Goal: Information Seeking & Learning: Learn about a topic

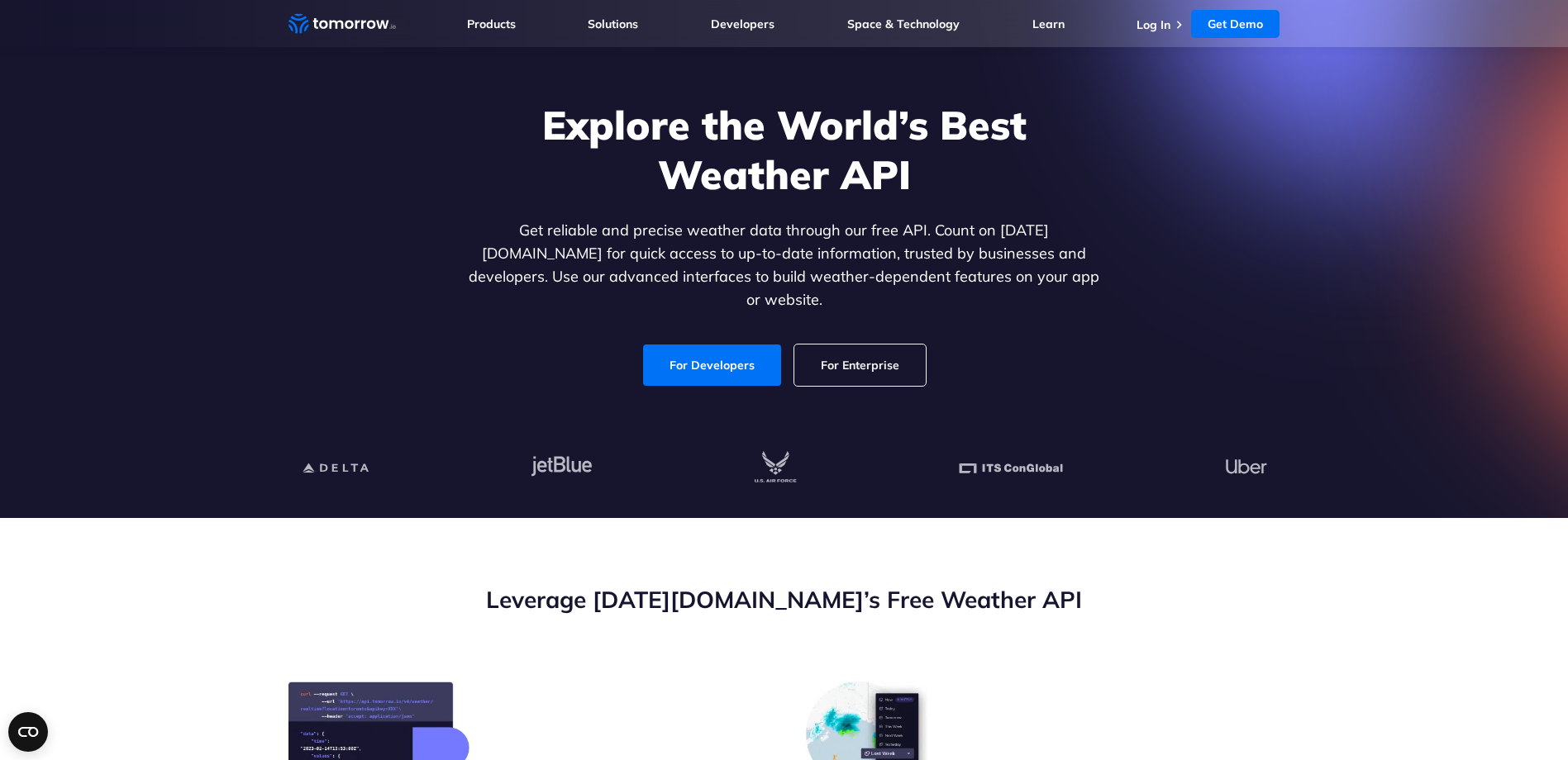
scroll to position [495, 0]
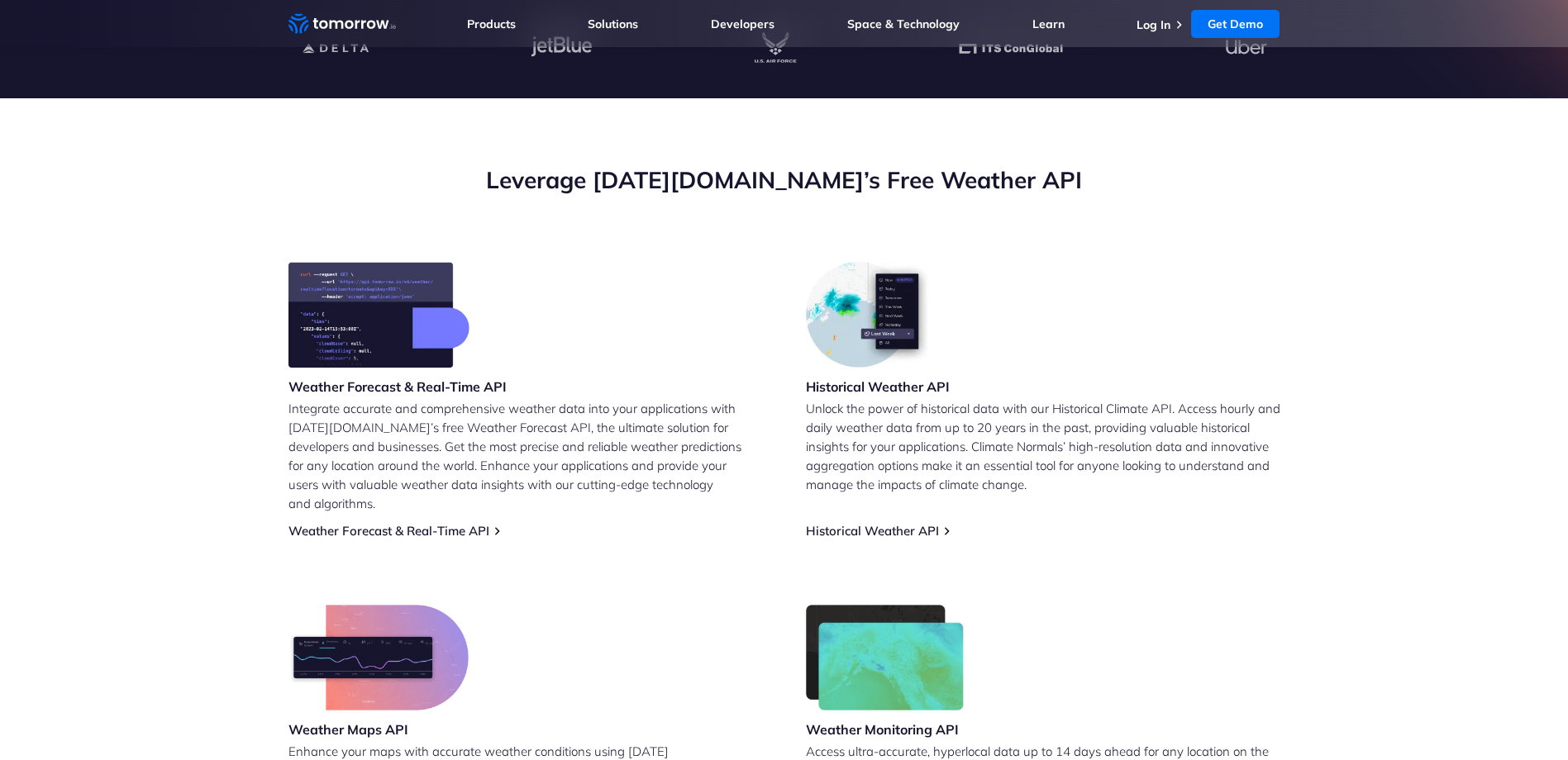
scroll to position [495, 0]
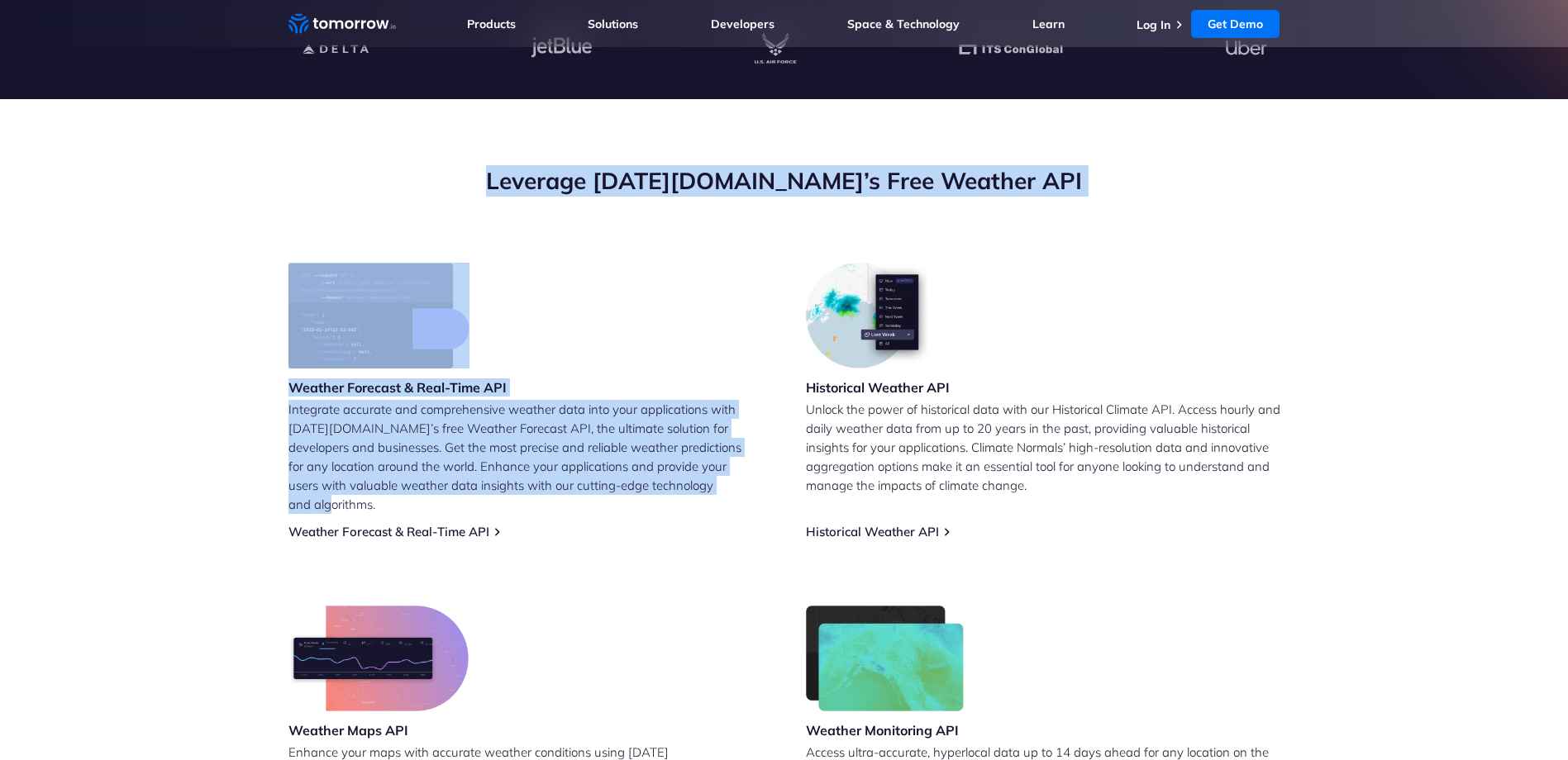
drag, startPoint x: 196, startPoint y: 214, endPoint x: 726, endPoint y: 517, distance: 610.5
click at [729, 525] on section "Leverage Tomorrow.io’s Free Weather API Weather Forecast & Real-Time API Integr…" at bounding box center [784, 514] width 1568 height 830
click at [719, 503] on div "Weather Forecast & Real-Time API Integrate accurate and comprehensive weather d…" at bounding box center [525, 401] width 474 height 277
click at [716, 510] on div "Weather Forecast & Real-Time API Integrate accurate and comprehensive weather d…" at bounding box center [525, 401] width 474 height 277
click at [718, 525] on div "Weather Forecast & Real-Time API Integrate accurate and comprehensive weather d…" at bounding box center [784, 563] width 992 height 601
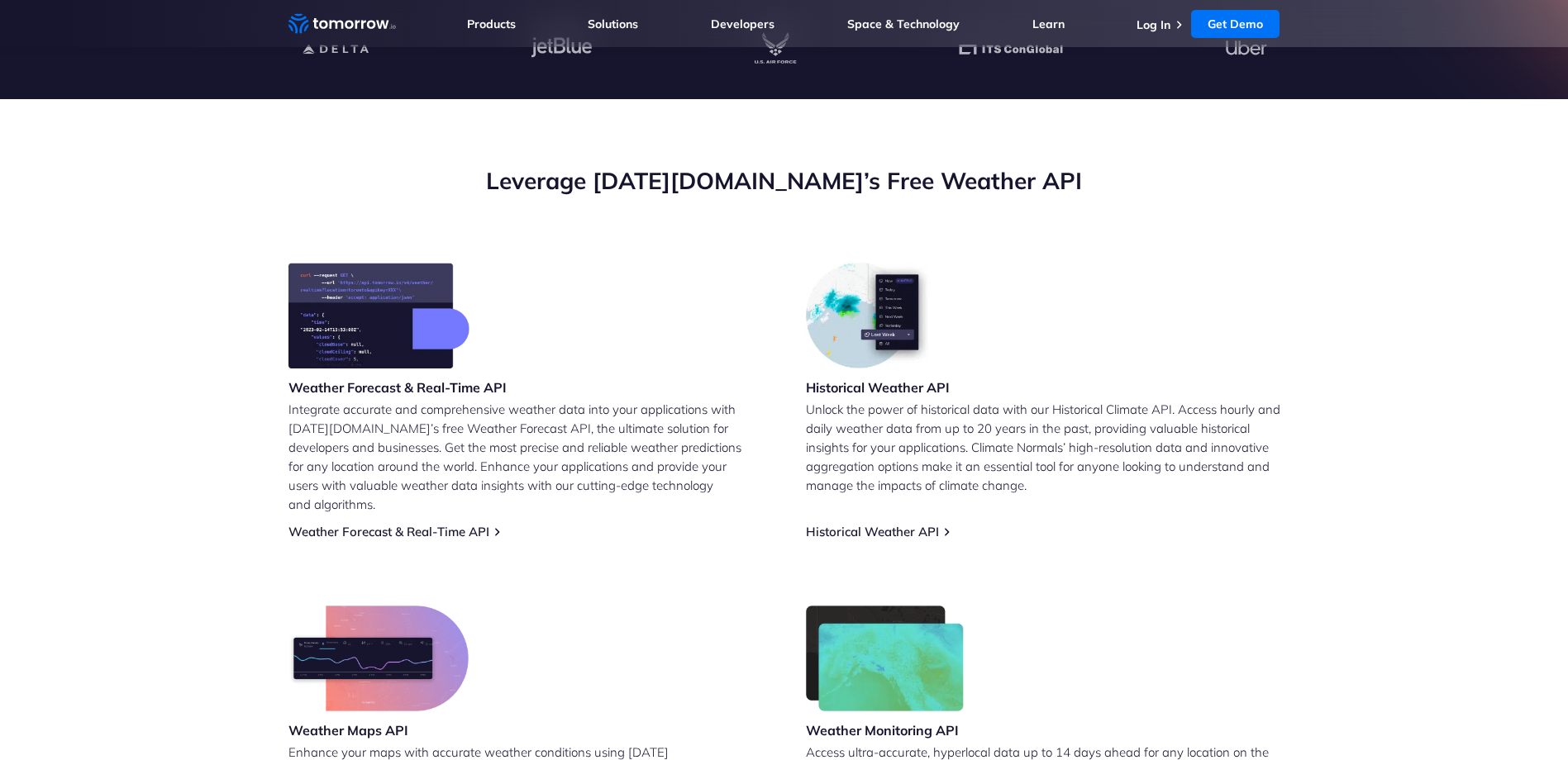
click at [709, 567] on div "Weather Forecast & Real-Time API Integrate accurate and comprehensive weather d…" at bounding box center [784, 563] width 992 height 601
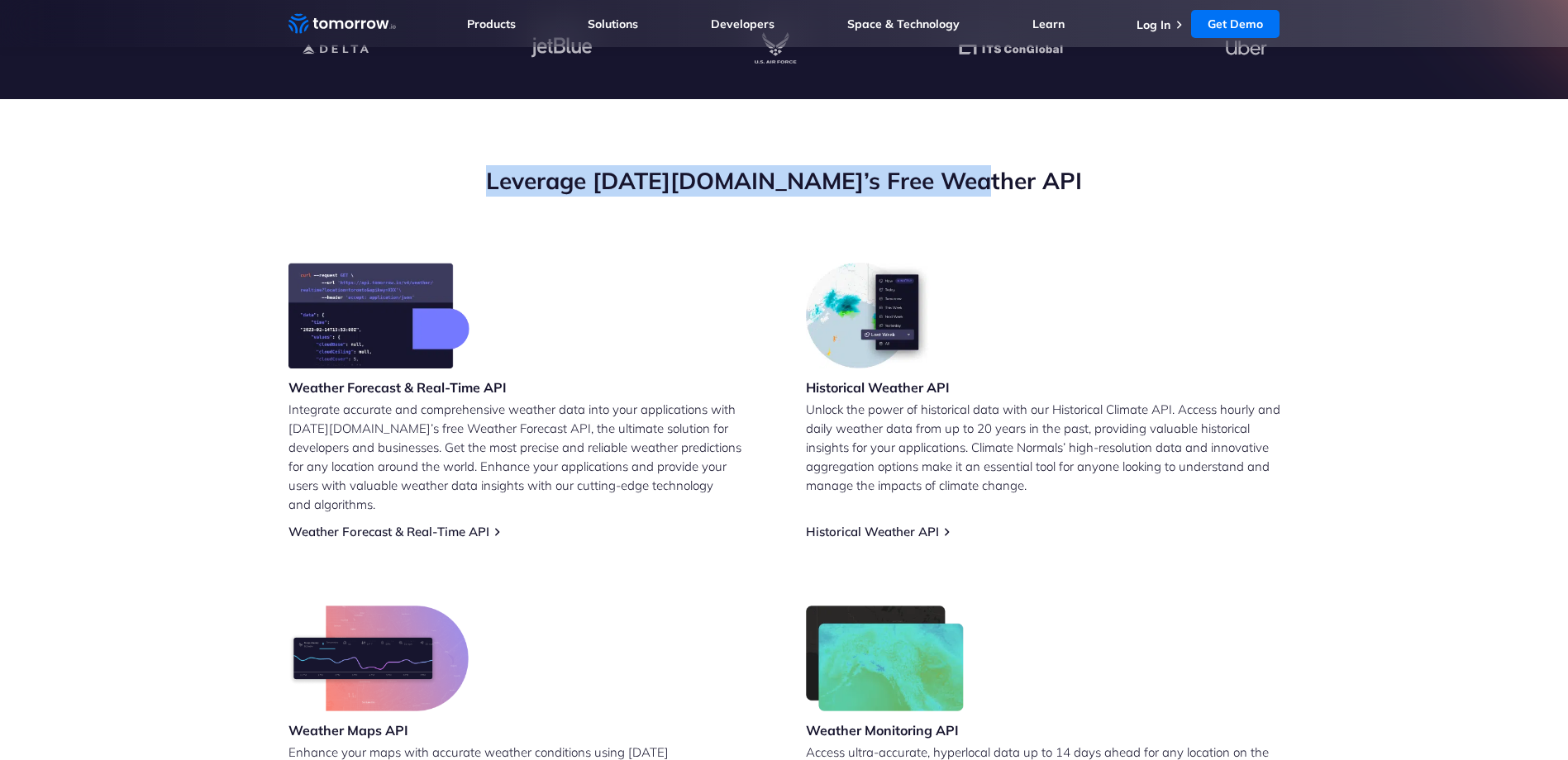
drag, startPoint x: 508, startPoint y: 171, endPoint x: 1146, endPoint y: 157, distance: 638.2
click at [1146, 157] on section "Leverage Tomorrow.io’s Free Weather API Weather Forecast & Real-Time API Integr…" at bounding box center [784, 514] width 1568 height 830
click at [1033, 173] on h2 "Leverage [DATE][DOMAIN_NAME]’s Free Weather API" at bounding box center [784, 181] width 992 height 31
click at [1032, 170] on h2 "Leverage [DATE][DOMAIN_NAME]’s Free Weather API" at bounding box center [784, 181] width 992 height 31
click at [1031, 211] on div "Leverage [DATE][DOMAIN_NAME]’s Free Weather API" at bounding box center [784, 213] width 992 height 97
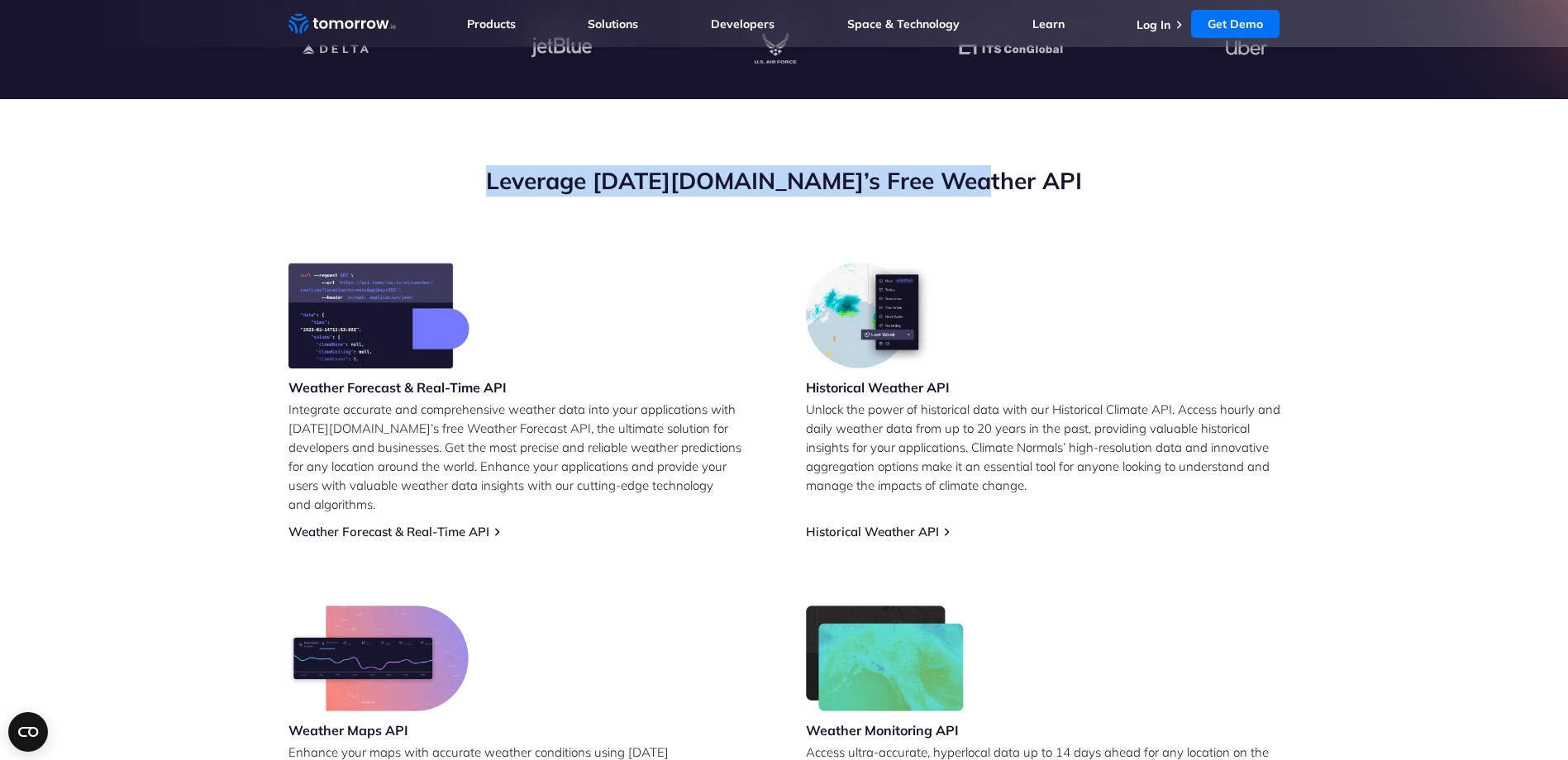
click at [966, 188] on h2 "Leverage [DATE][DOMAIN_NAME]’s Free Weather API" at bounding box center [784, 181] width 992 height 31
click at [870, 141] on section "Leverage Tomorrow.io’s Free Weather API Weather Forecast & Real-Time API Integr…" at bounding box center [784, 514] width 1568 height 830
click at [803, 143] on section "Leverage Tomorrow.io’s Free Weather API Weather Forecast & Real-Time API Integr…" at bounding box center [784, 514] width 1568 height 830
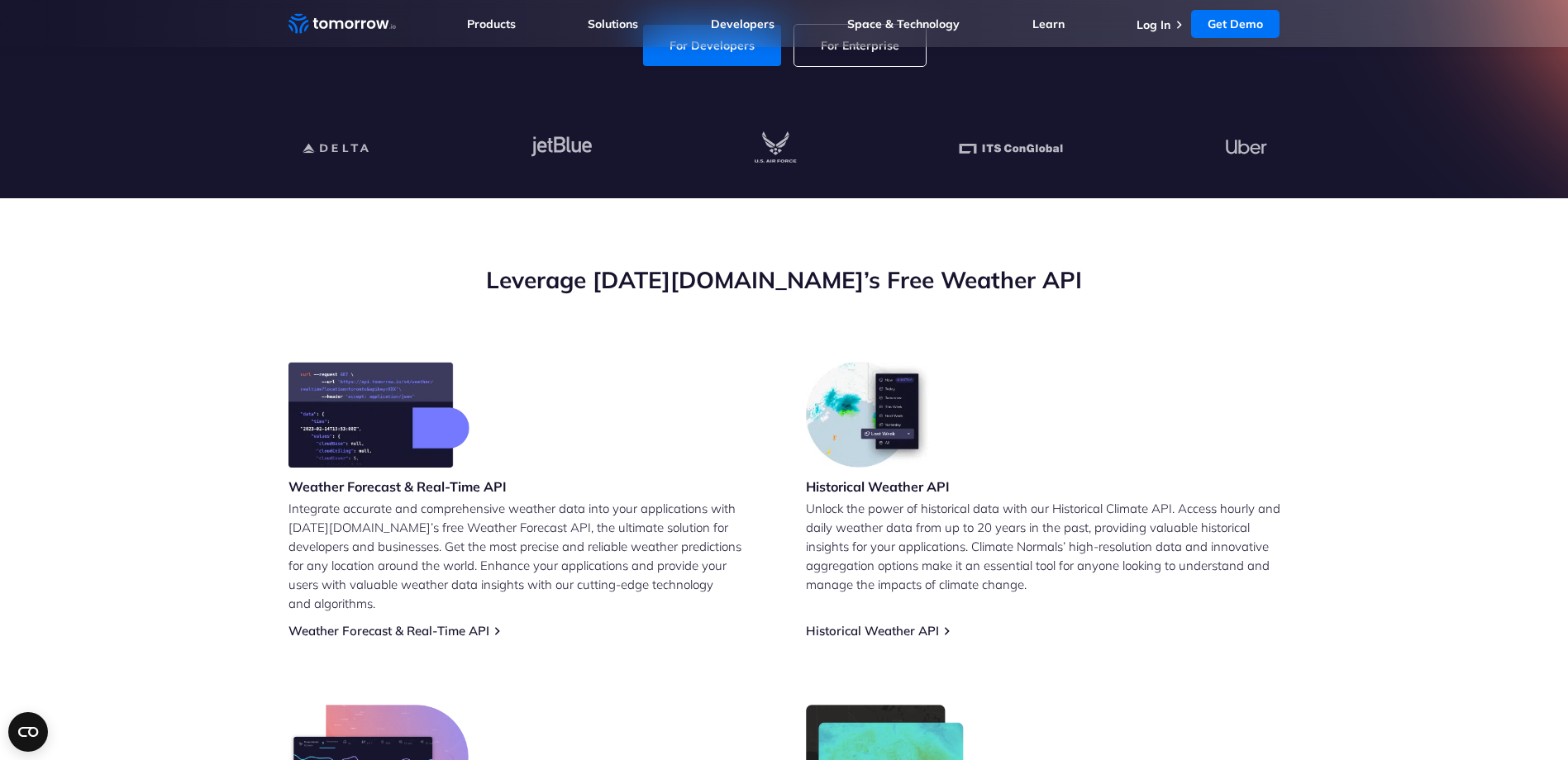
scroll to position [82, 0]
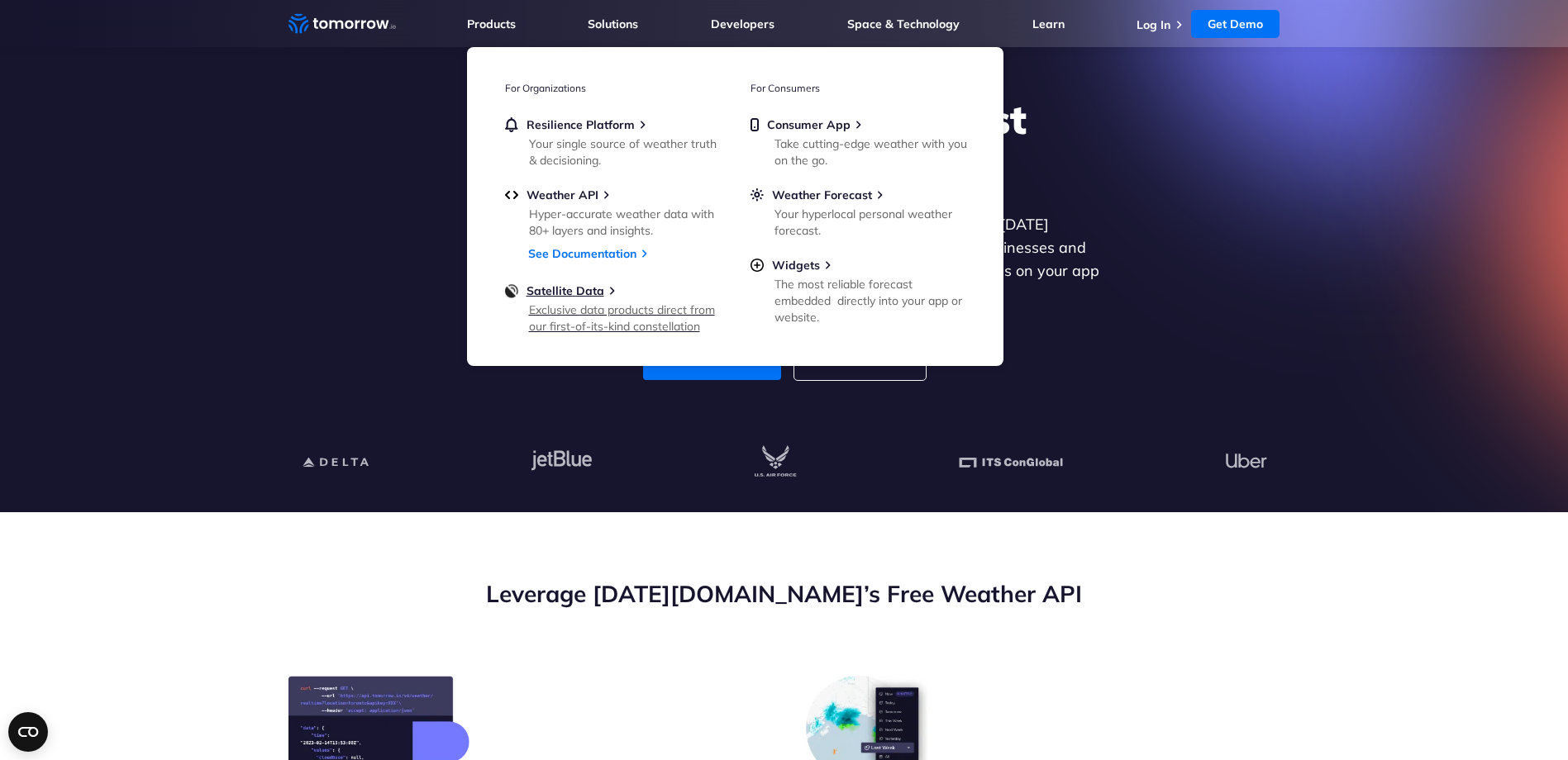
click at [615, 313] on div "Exclusive data products direct from our first-of-its-kind constellation" at bounding box center [625, 318] width 193 height 33
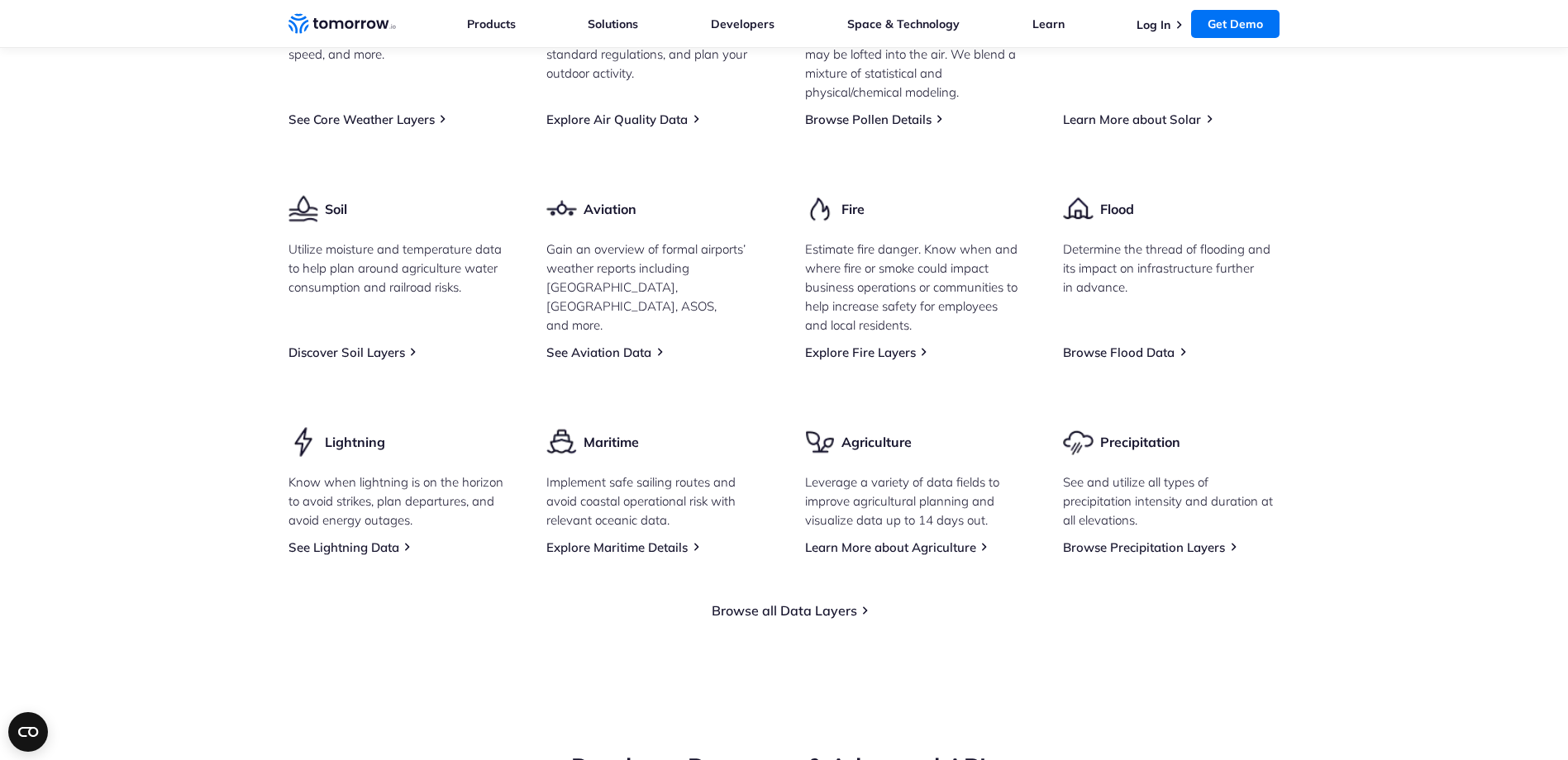
scroll to position [2892, 0]
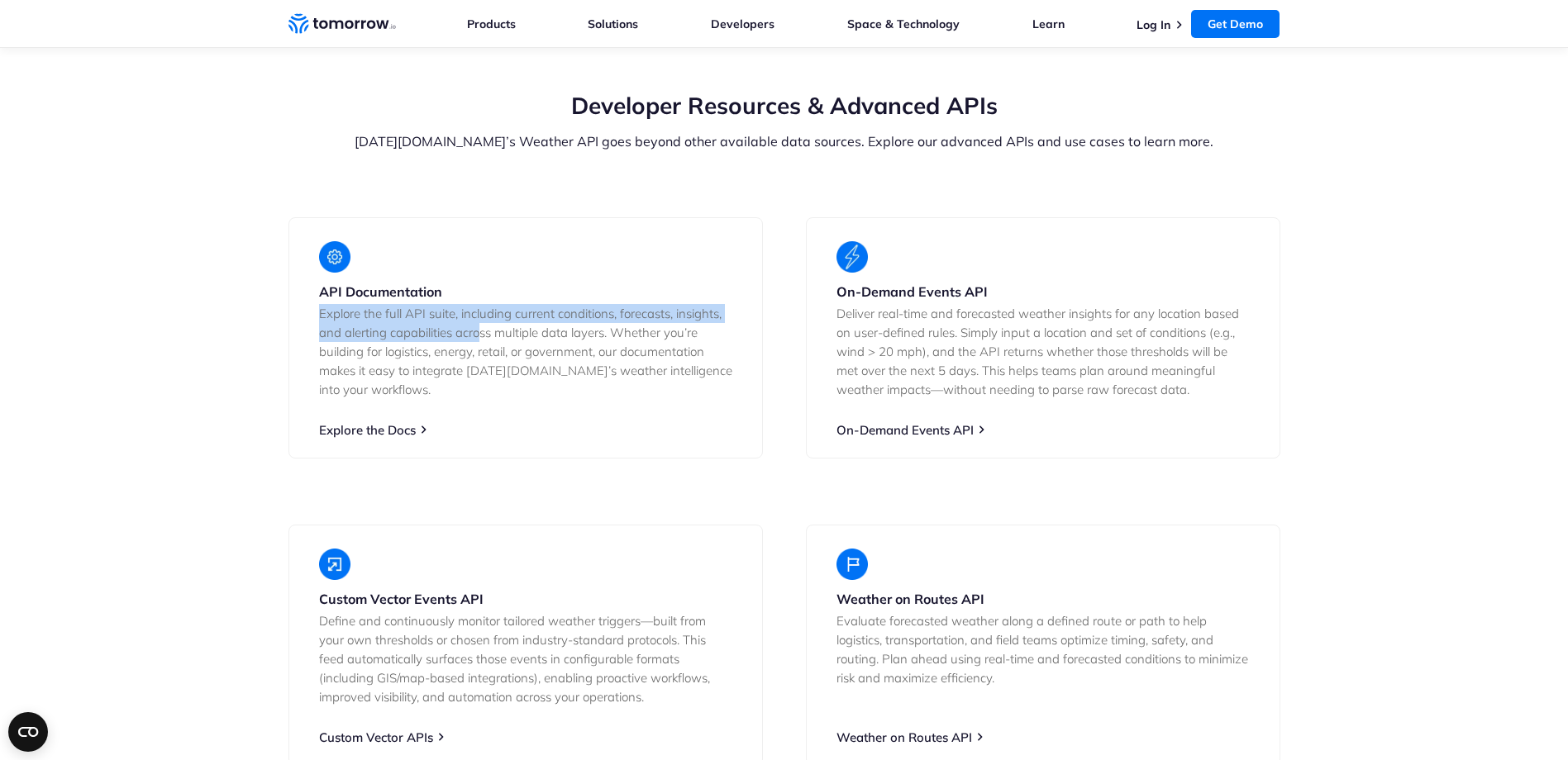
drag, startPoint x: 329, startPoint y: 371, endPoint x: 488, endPoint y: 389, distance: 160.0
click at [488, 389] on p "Explore the full API suite, including current conditions, forecasts, insights, …" at bounding box center [525, 351] width 413 height 95
click at [488, 390] on p "Explore the full API suite, including current conditions, forecasts, insights, …" at bounding box center [525, 351] width 413 height 95
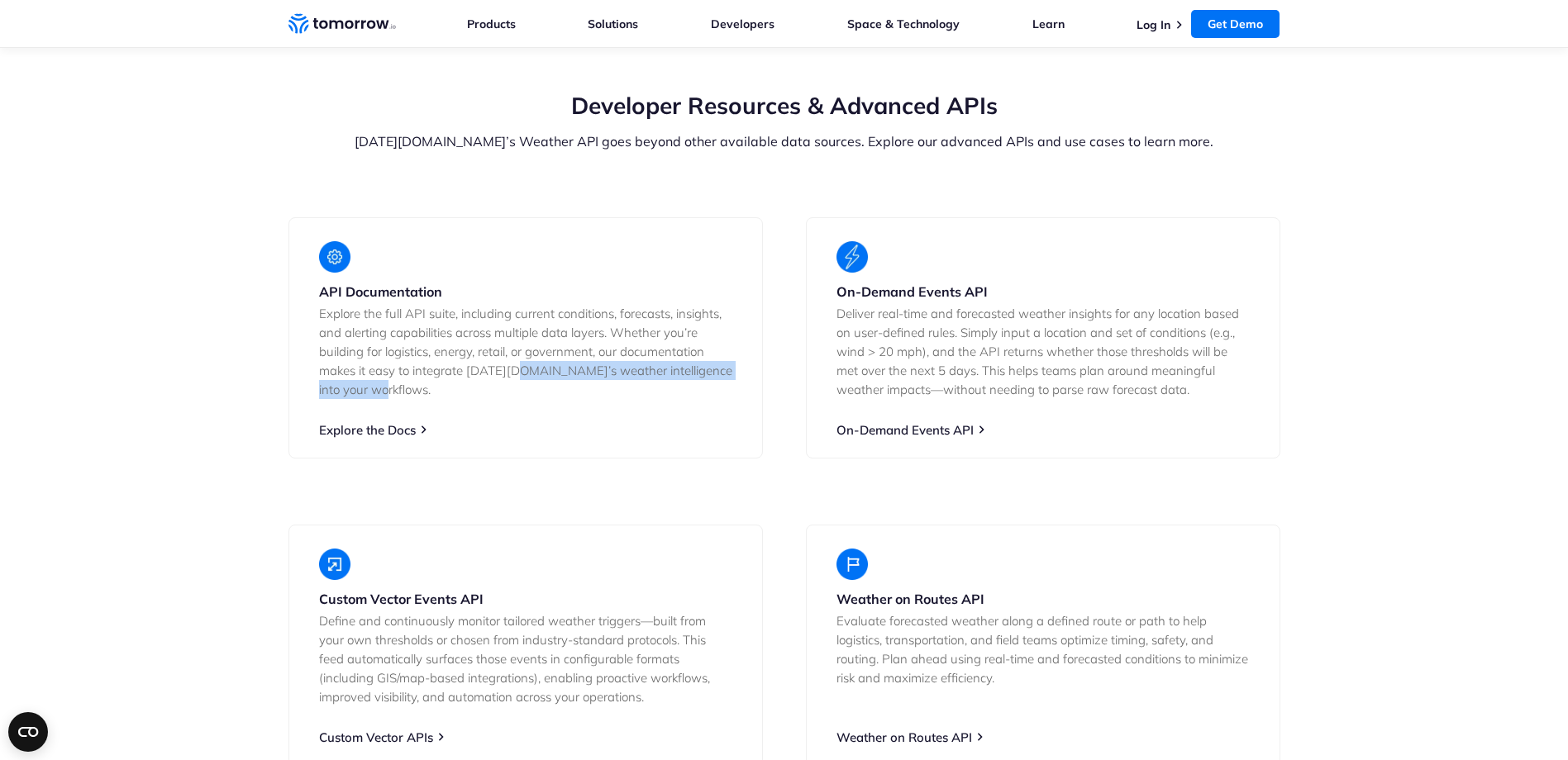
click at [521, 399] on p "Explore the full API suite, including current conditions, forecasts, insights, …" at bounding box center [525, 351] width 413 height 95
click at [579, 458] on div "API Documentation Explore the full API suite, including current conditions, for…" at bounding box center [525, 338] width 474 height 242
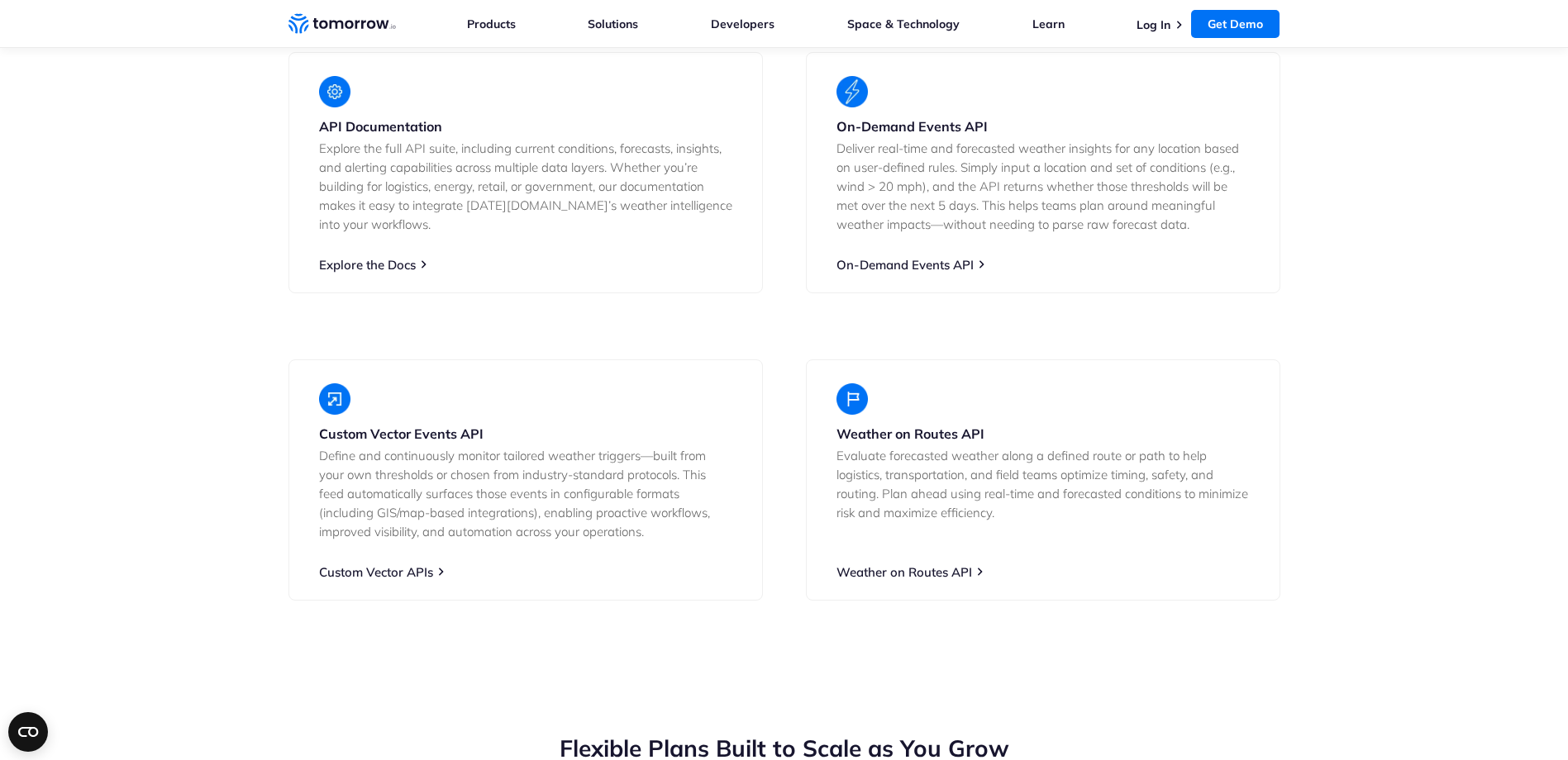
click at [247, 380] on section "Developer Resources & Advanced APIs [DATE][DOMAIN_NAME]’s Weather API goes beyo…" at bounding box center [784, 262] width 1568 height 808
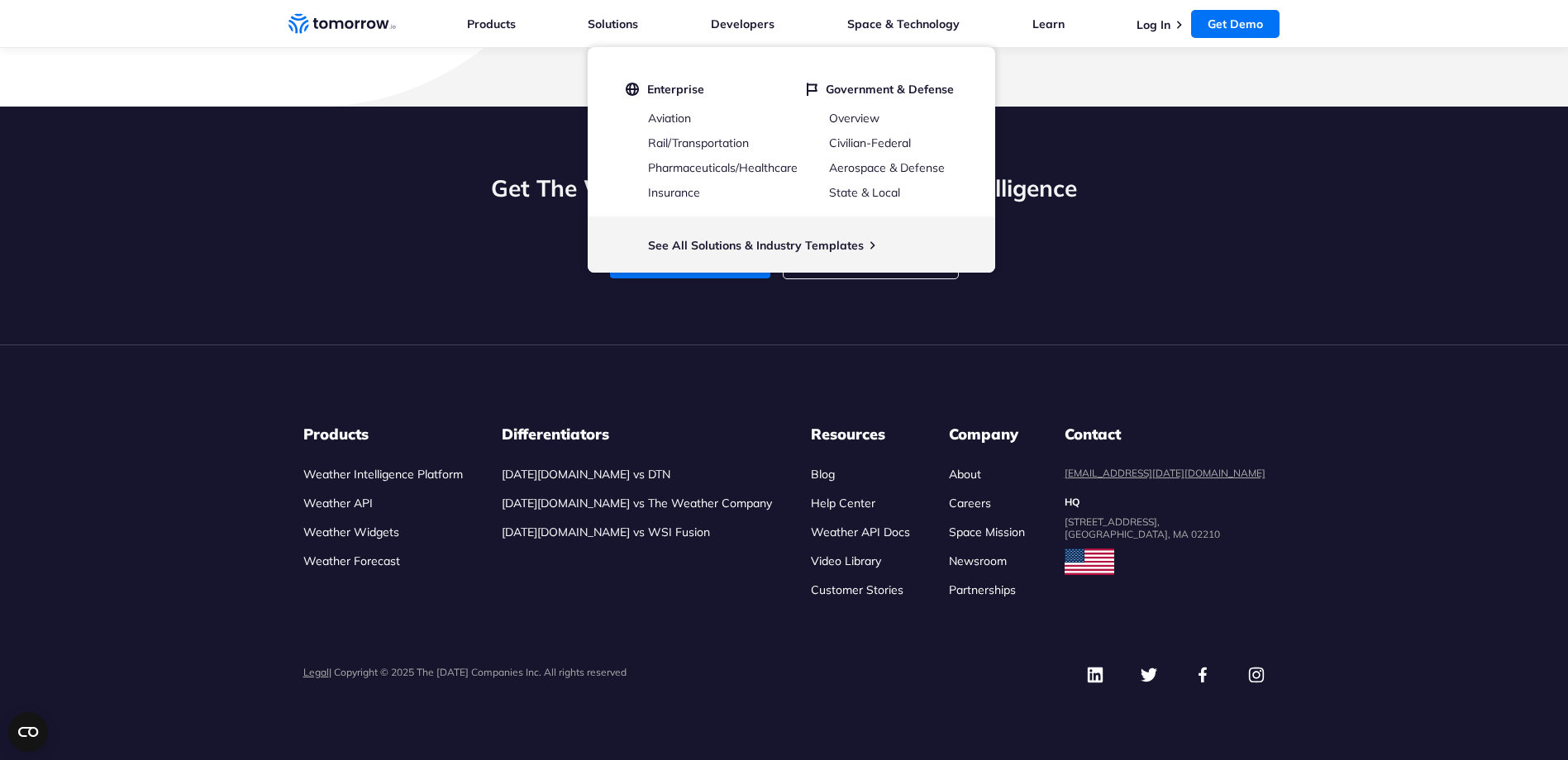
scroll to position [7746, 0]
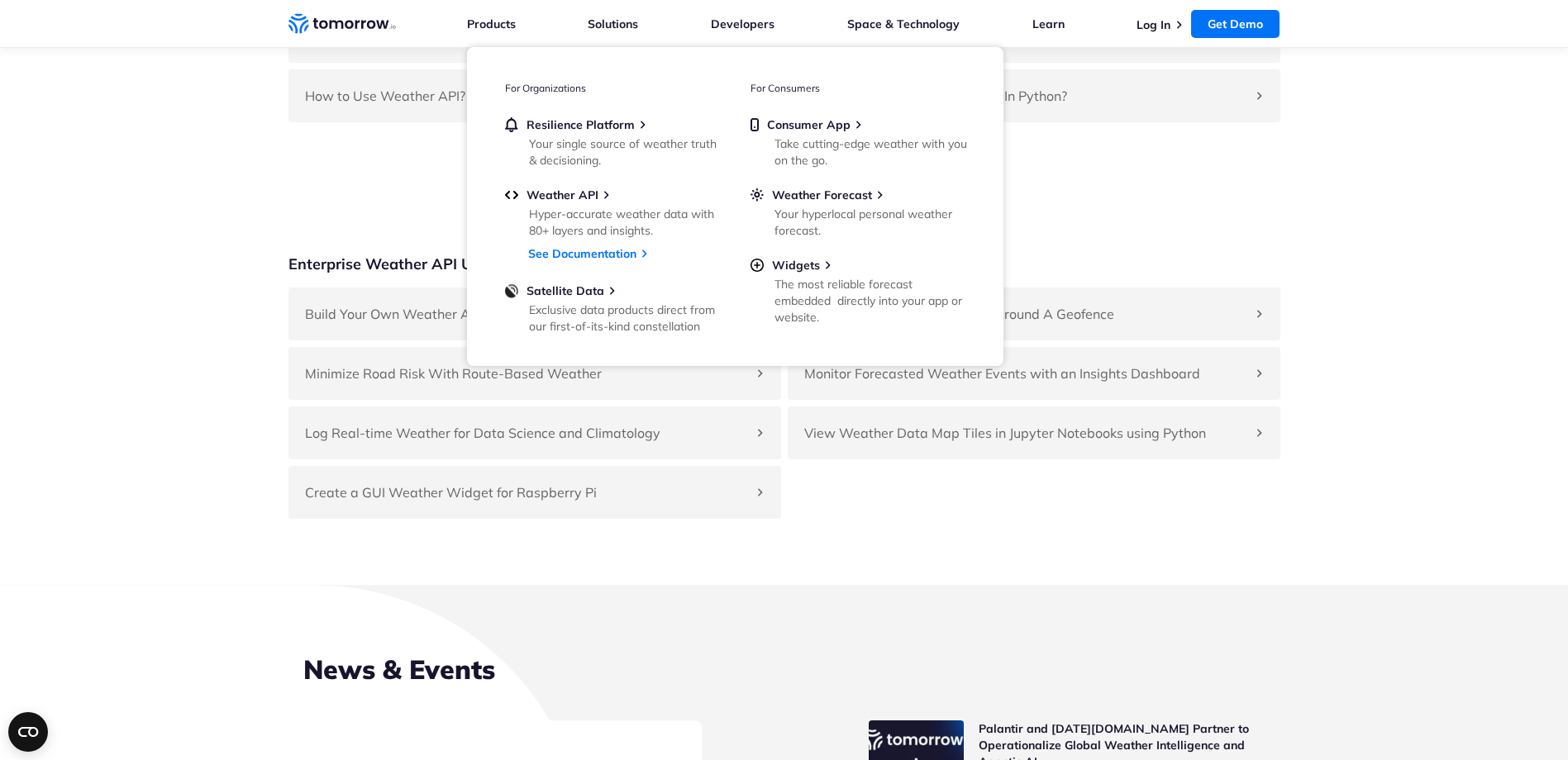
click at [241, 291] on section "Enterprise Weather API Use Cases Build Your Own Weather App With One Call Use T…" at bounding box center [784, 386] width 1568 height 396
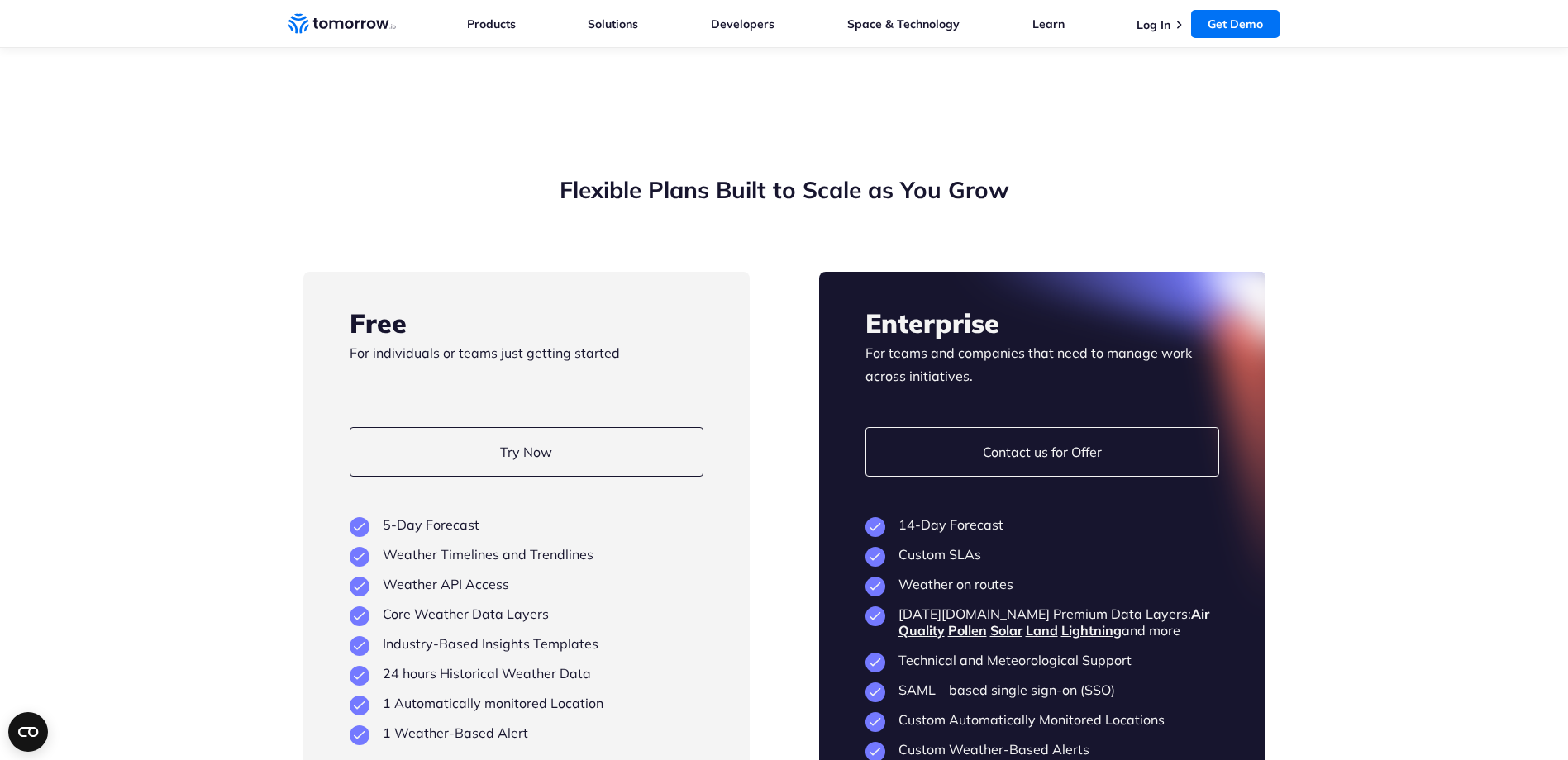
scroll to position [3037, 0]
